Goal: Task Accomplishment & Management: Use online tool/utility

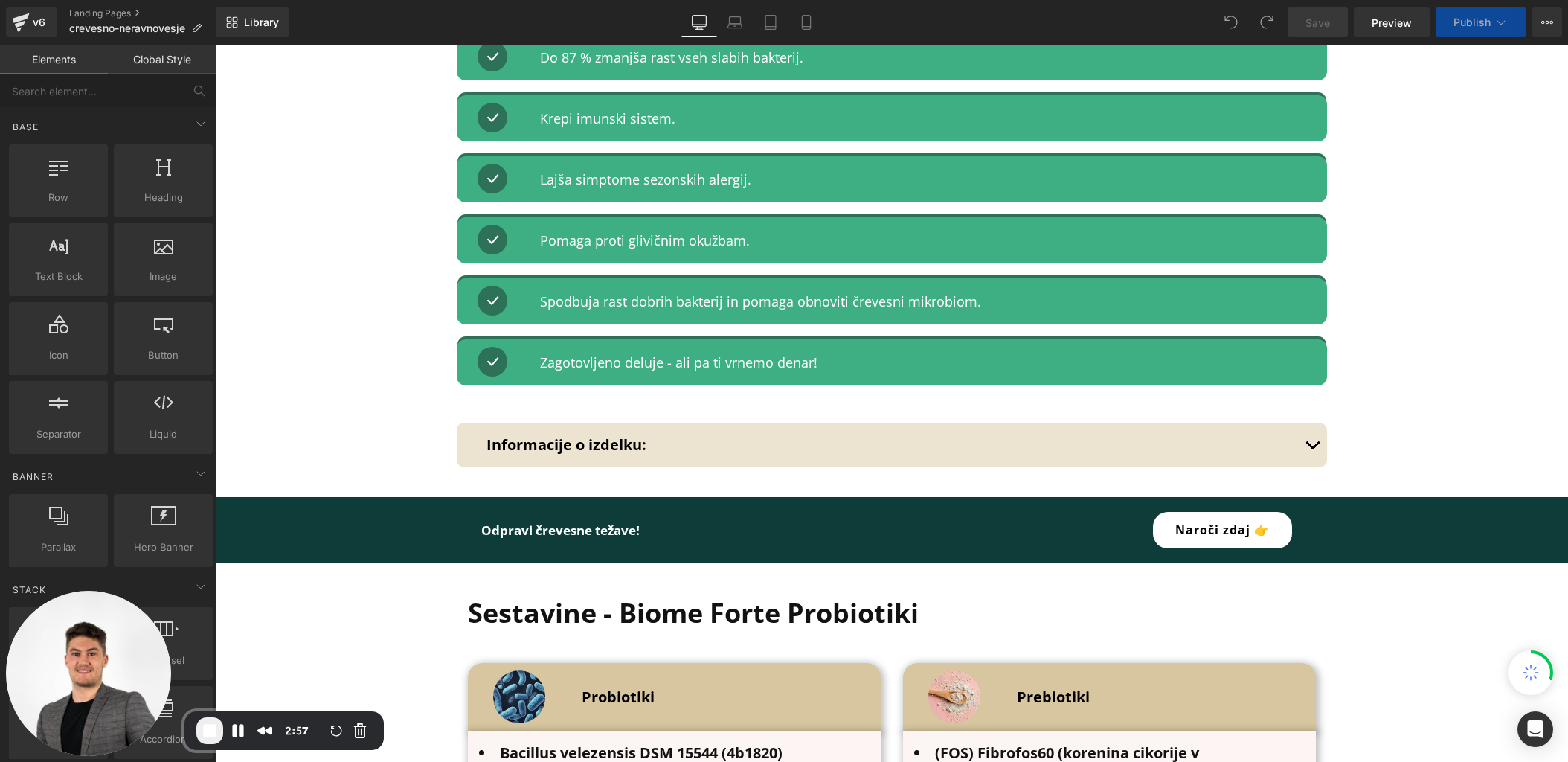
scroll to position [3423, 0]
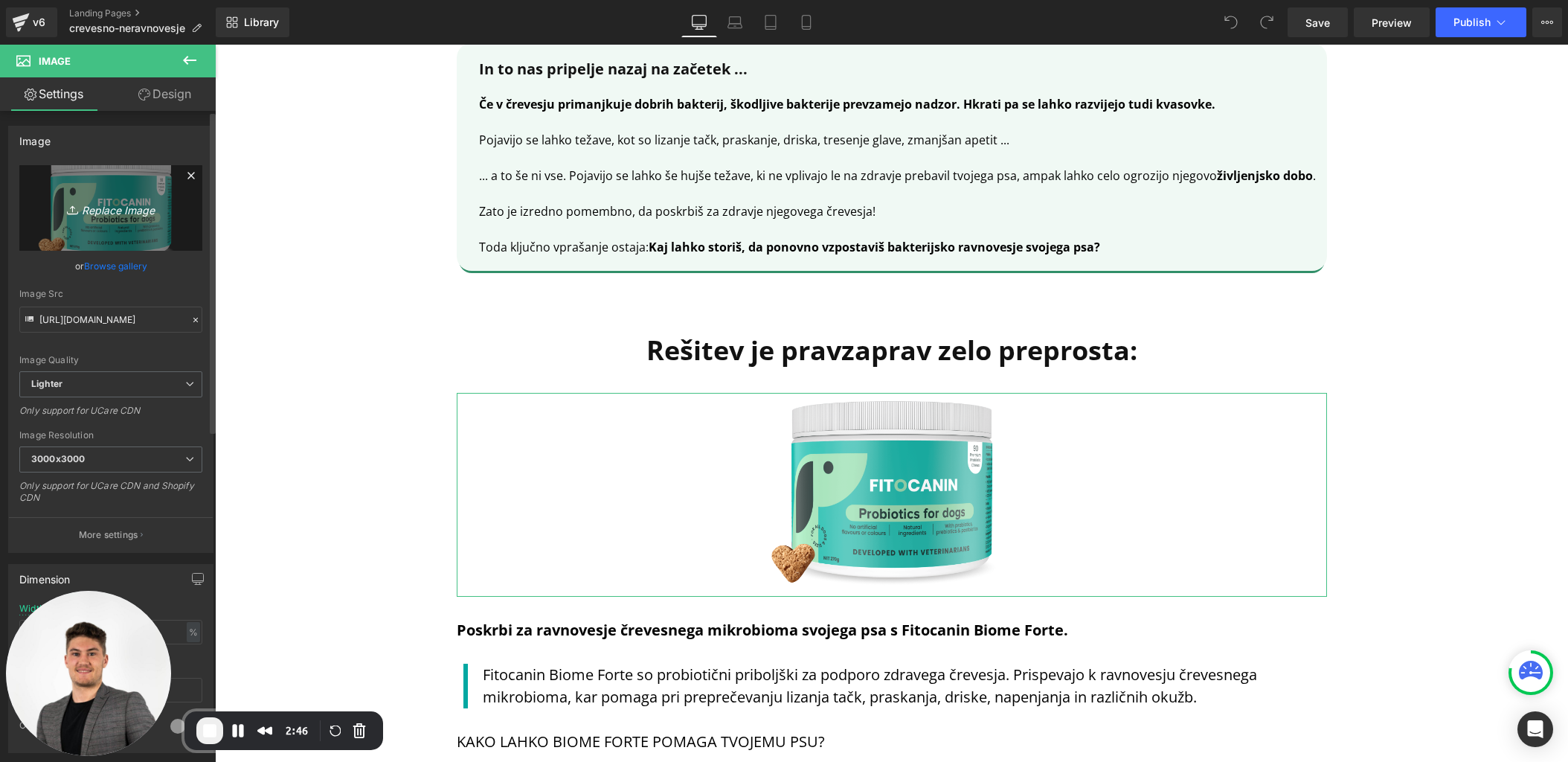
click at [124, 201] on icon "Replace Image" at bounding box center [111, 207] width 119 height 18
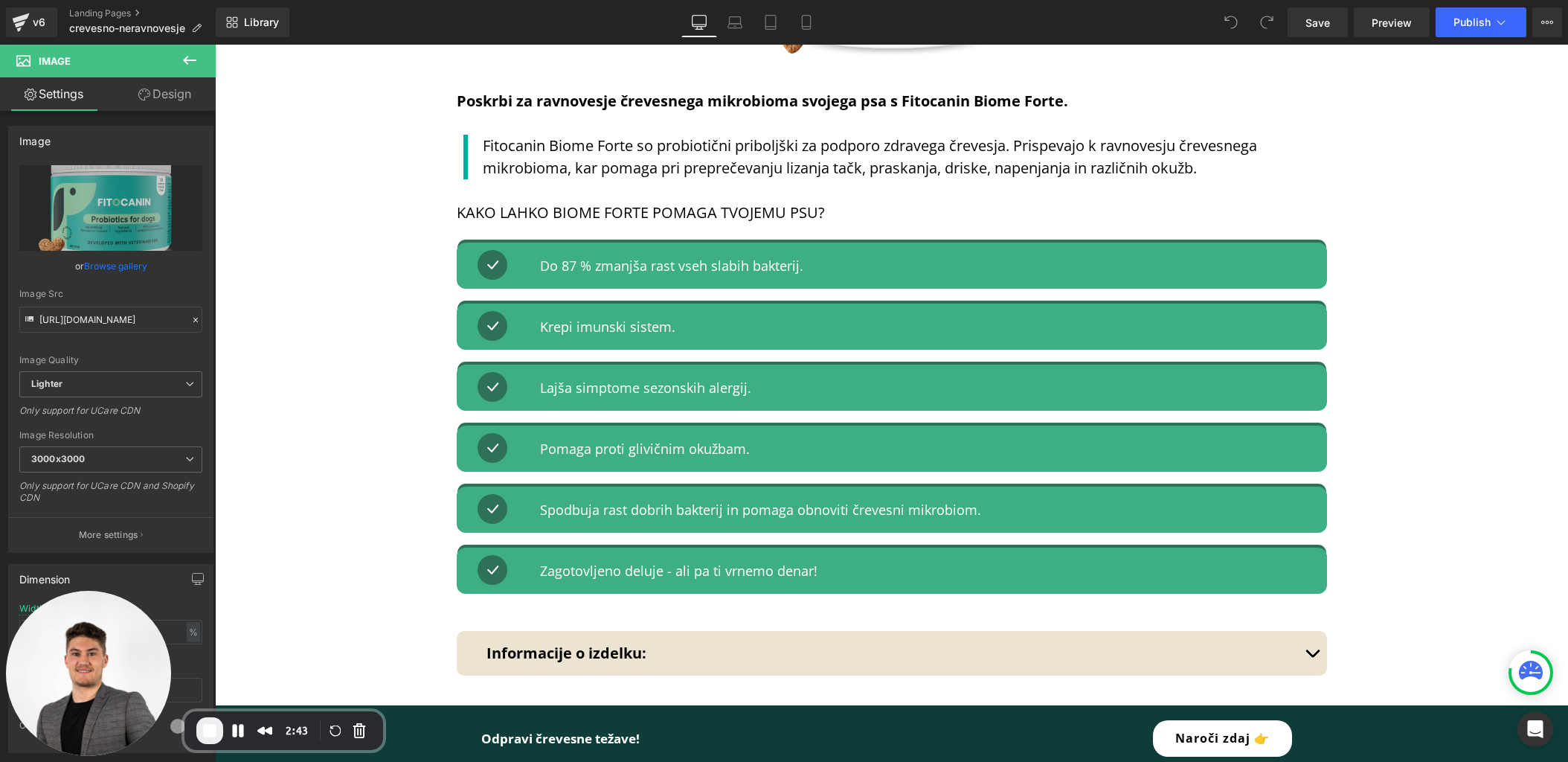
scroll to position [3615, 0]
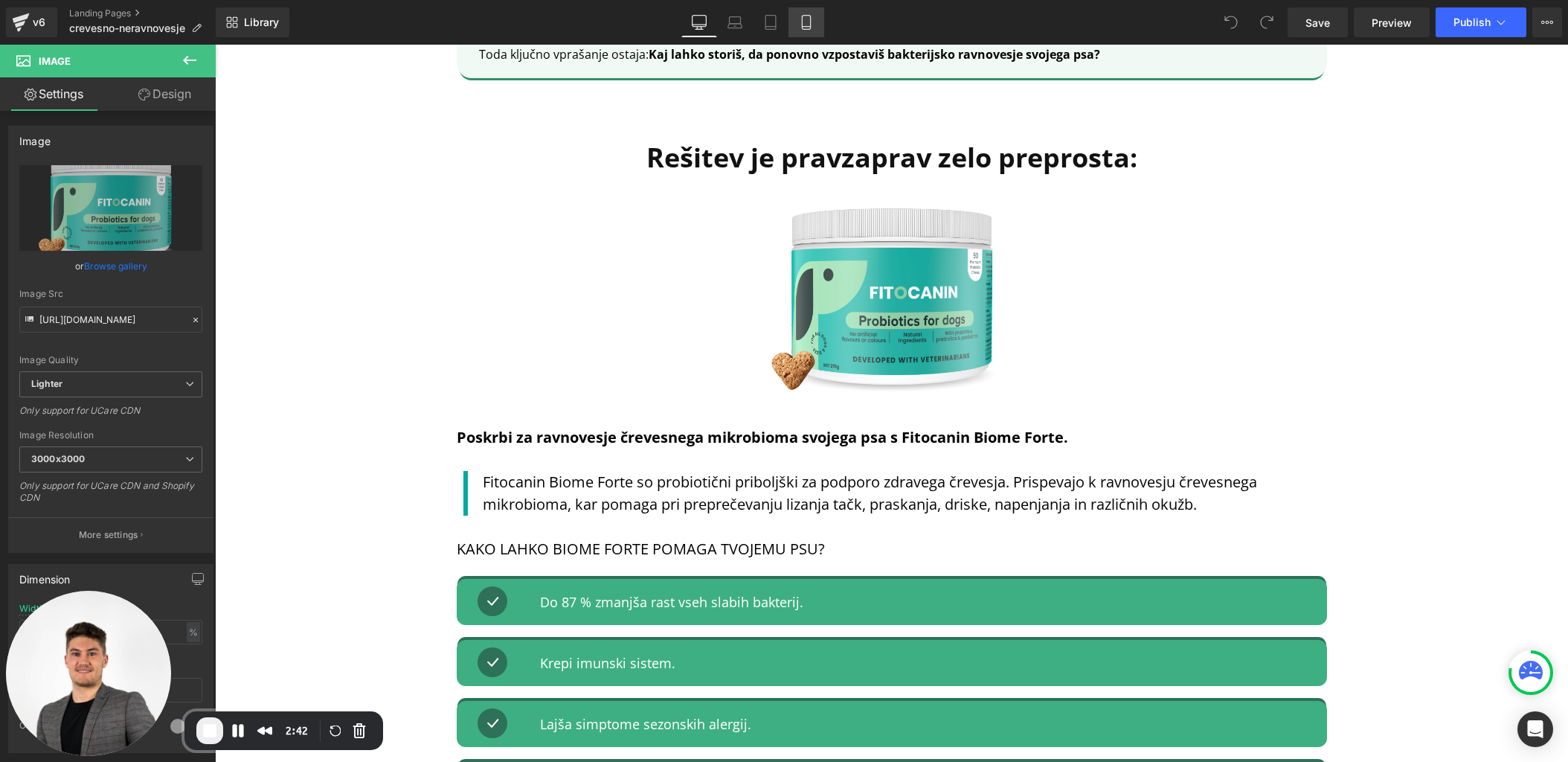
click at [800, 25] on icon at bounding box center [806, 23] width 15 height 15
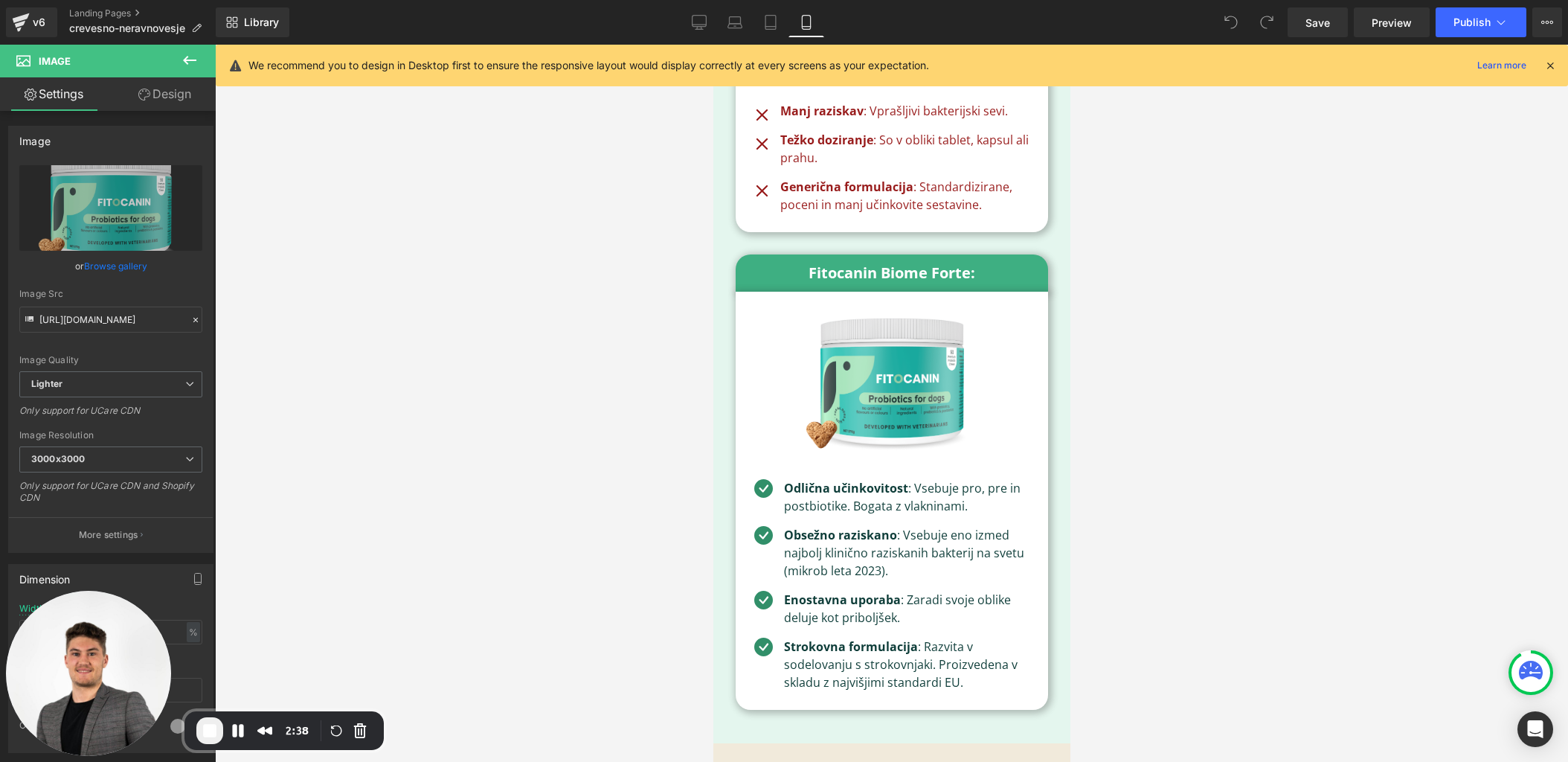
scroll to position [9242, 0]
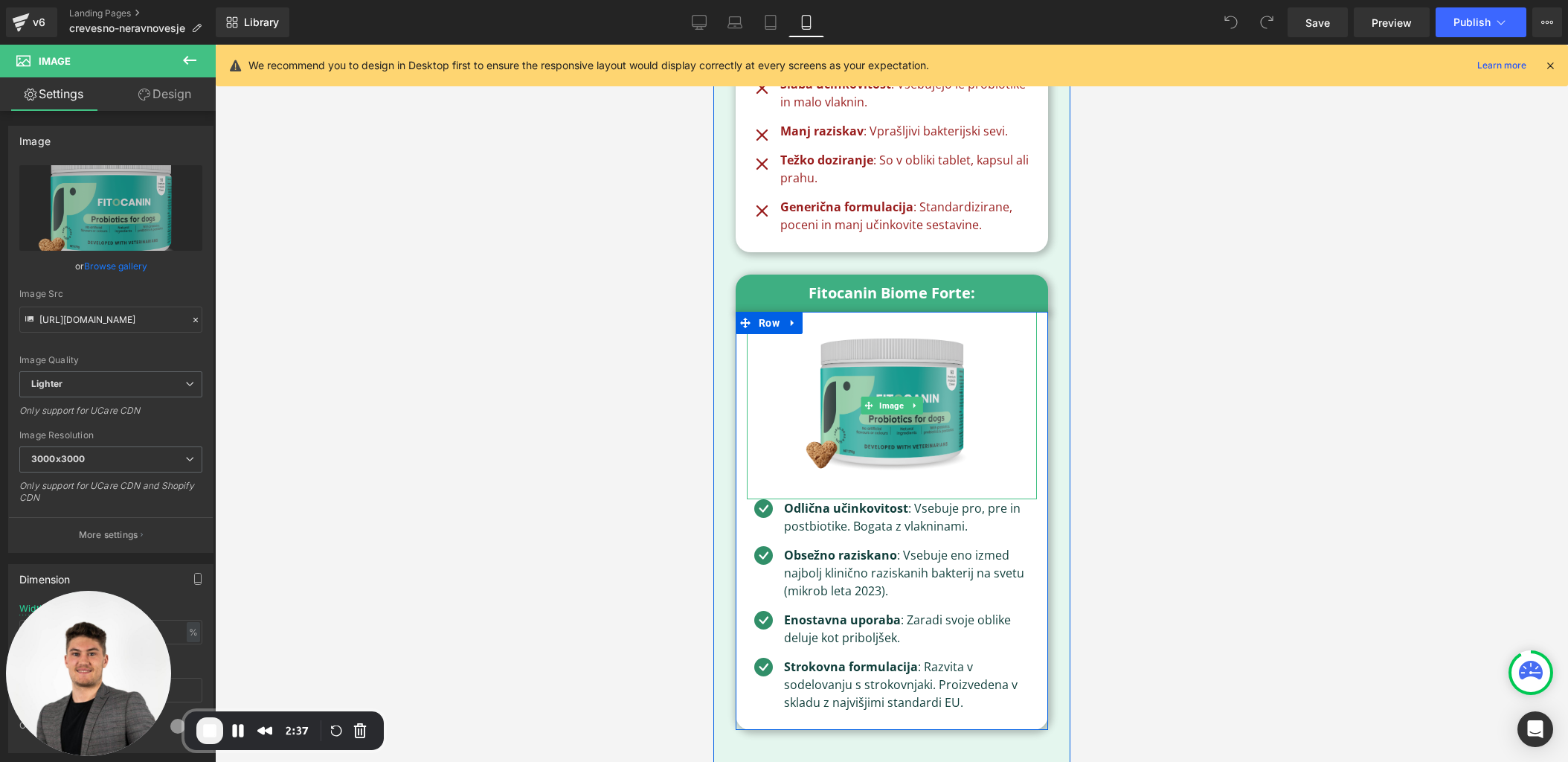
click at [869, 379] on img at bounding box center [891, 405] width 218 height 187
click at [874, 379] on img at bounding box center [891, 405] width 218 height 187
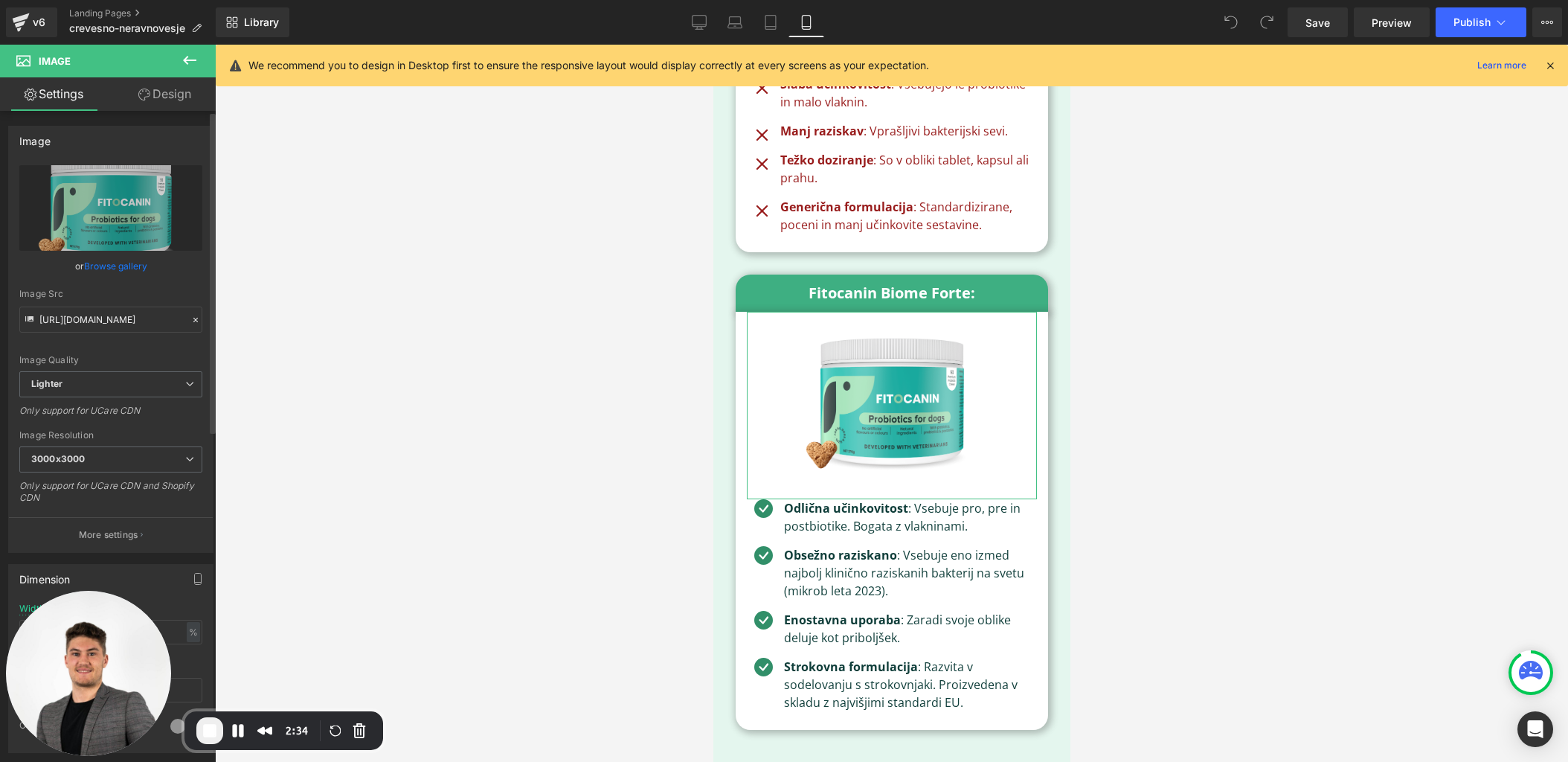
click at [125, 268] on link "Browse gallery" at bounding box center [116, 266] width 63 height 26
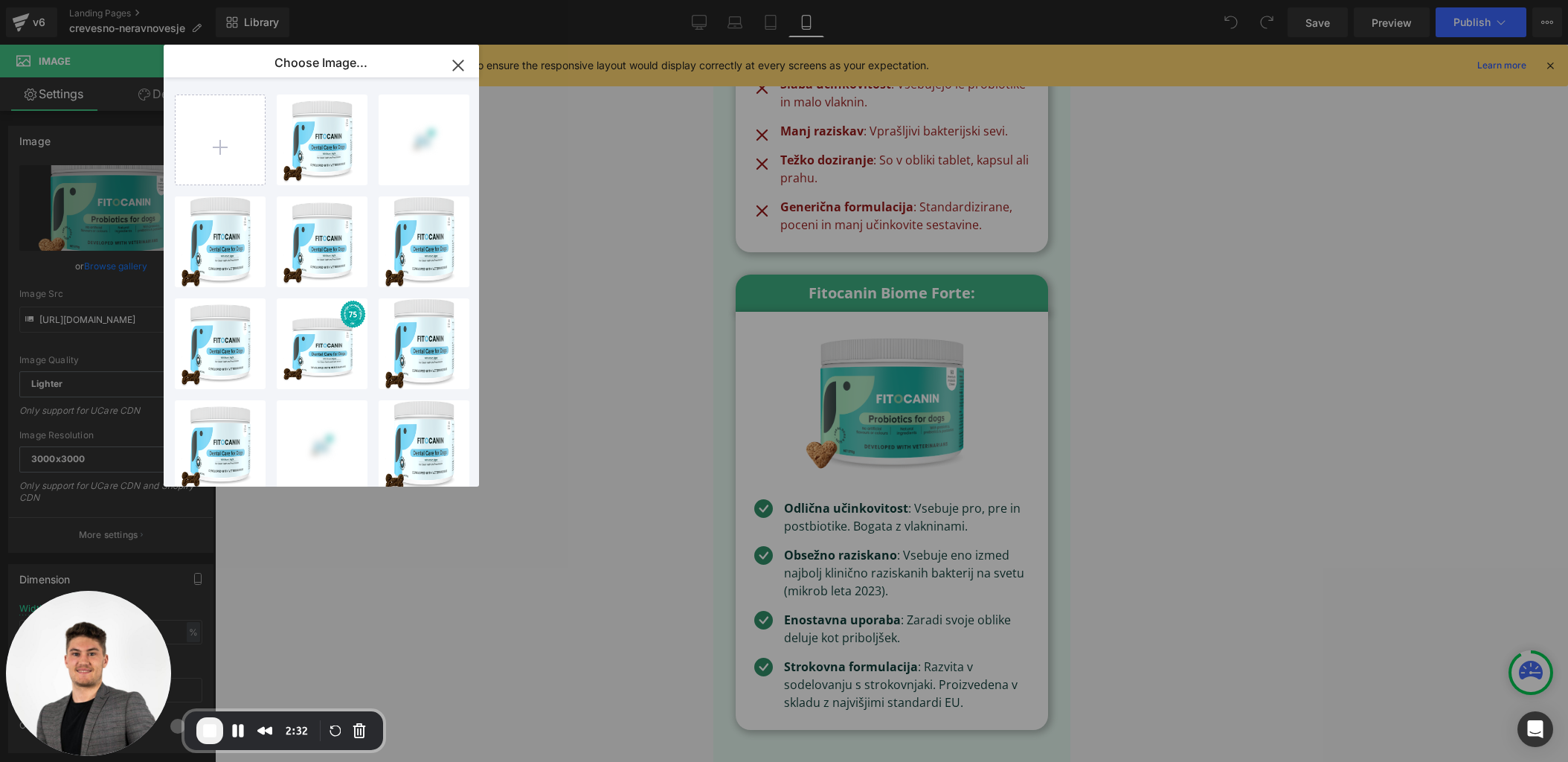
click at [461, 62] on icon "button" at bounding box center [458, 65] width 10 height 10
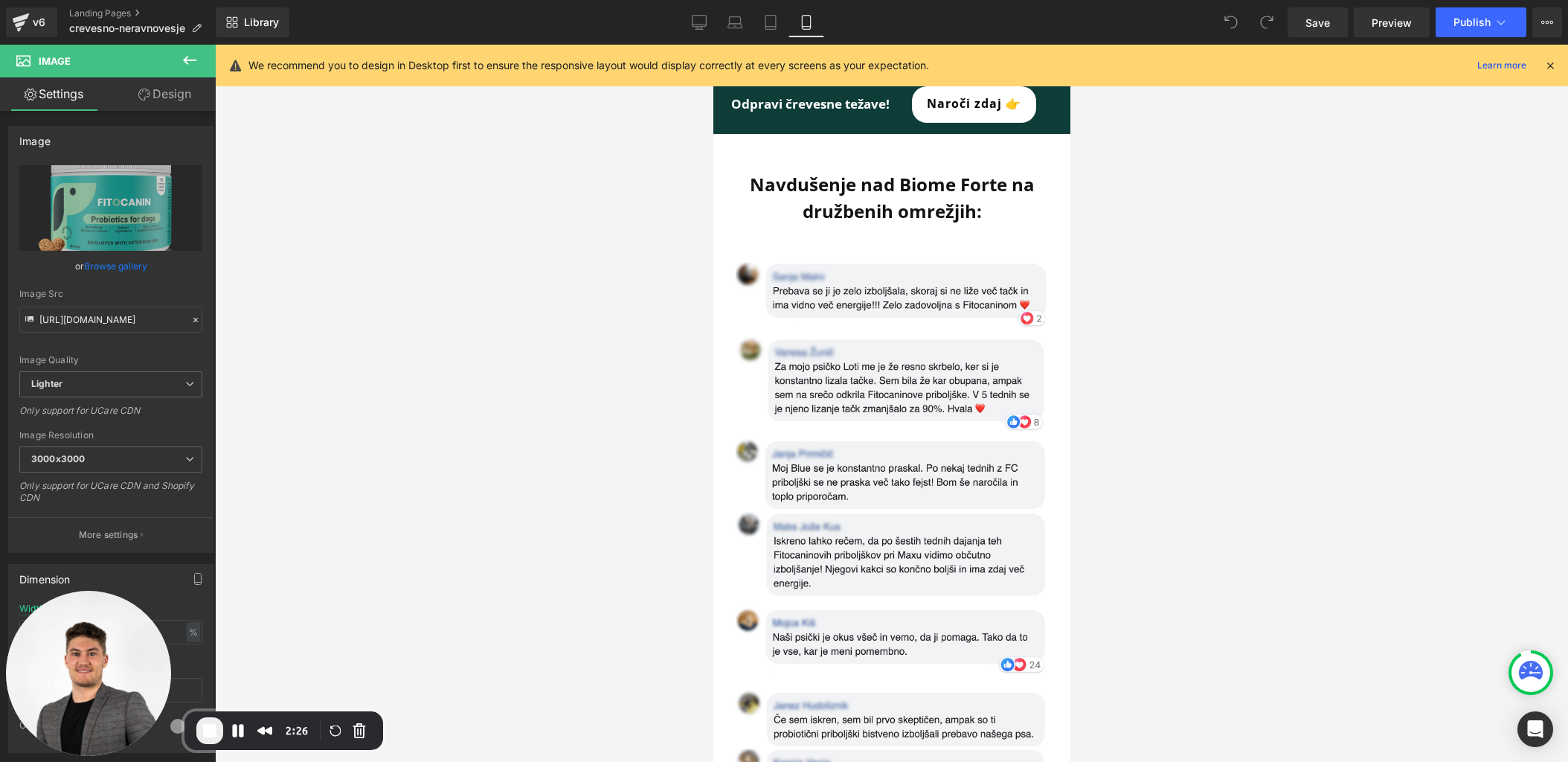
scroll to position [13038, 0]
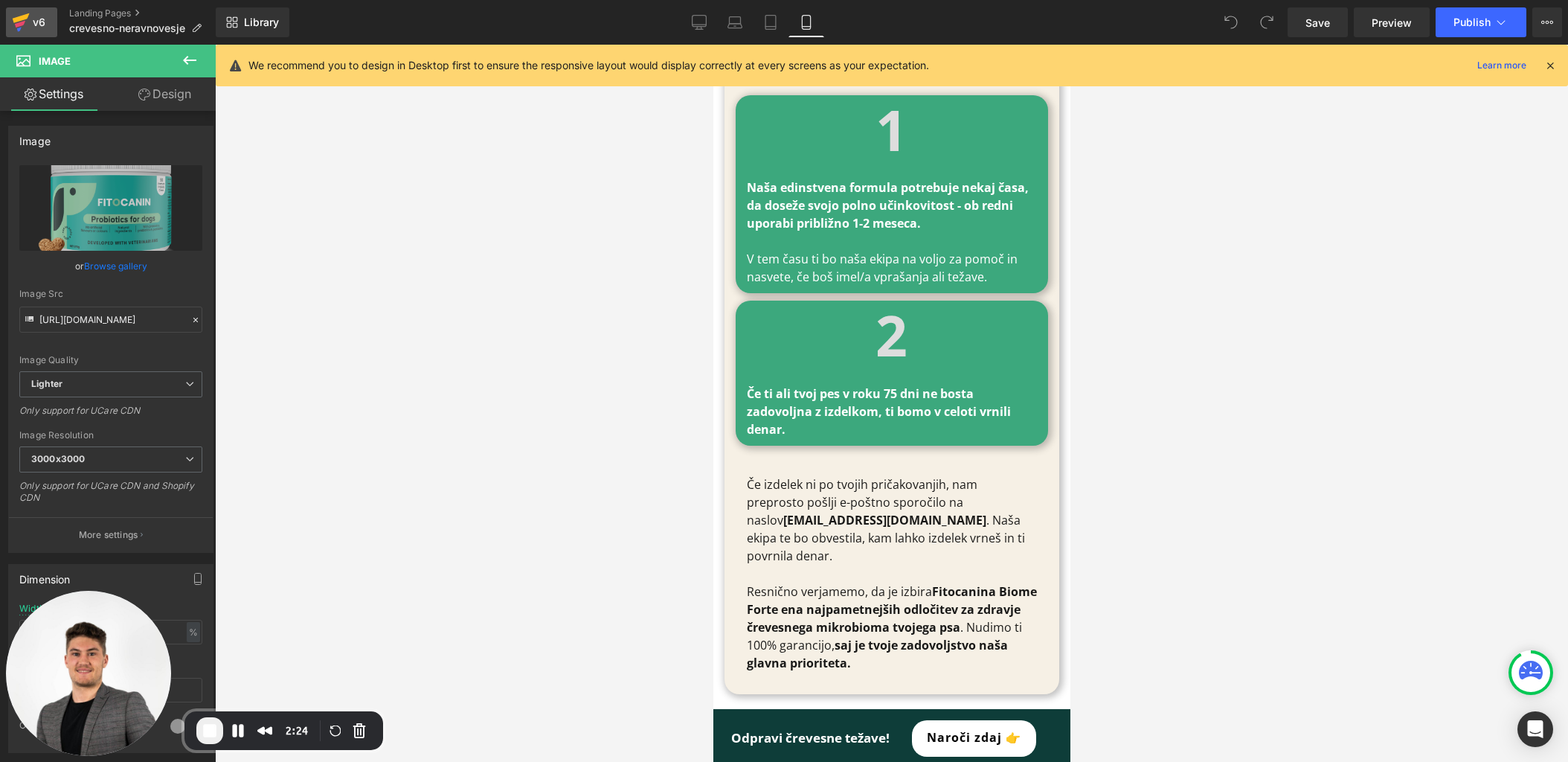
click at [14, 31] on icon at bounding box center [21, 23] width 18 height 37
